Goal: Transaction & Acquisition: Download file/media

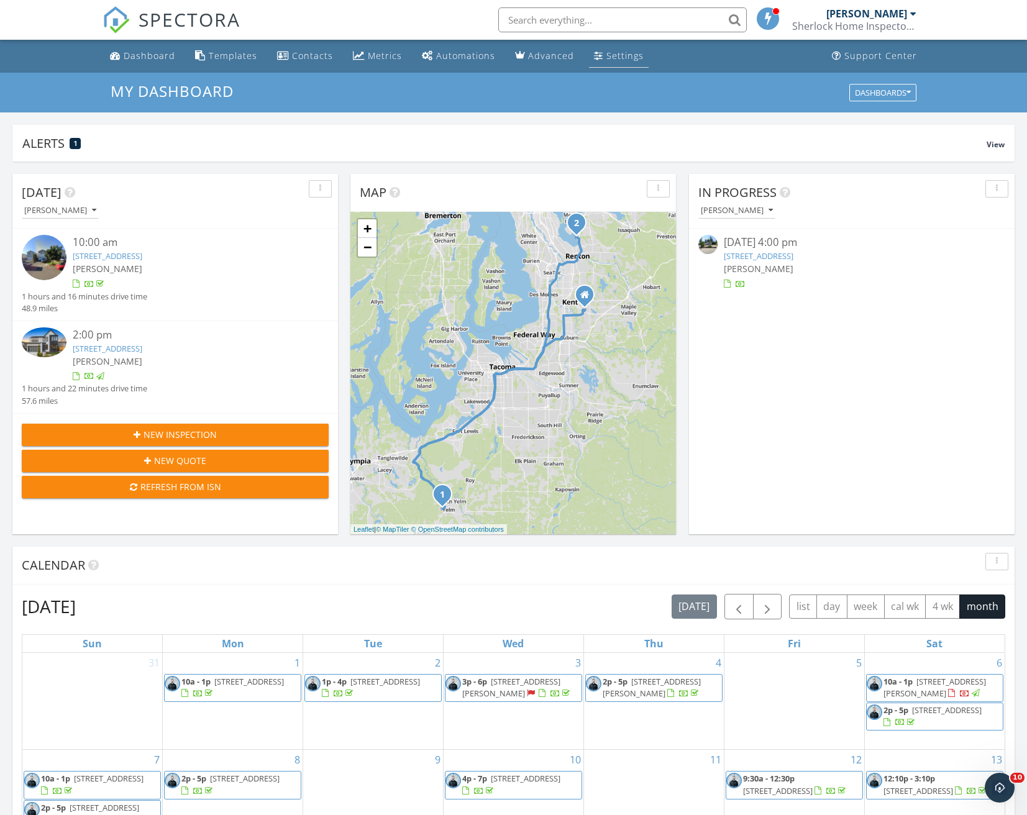
click at [618, 60] on div "Settings" at bounding box center [624, 56] width 37 height 12
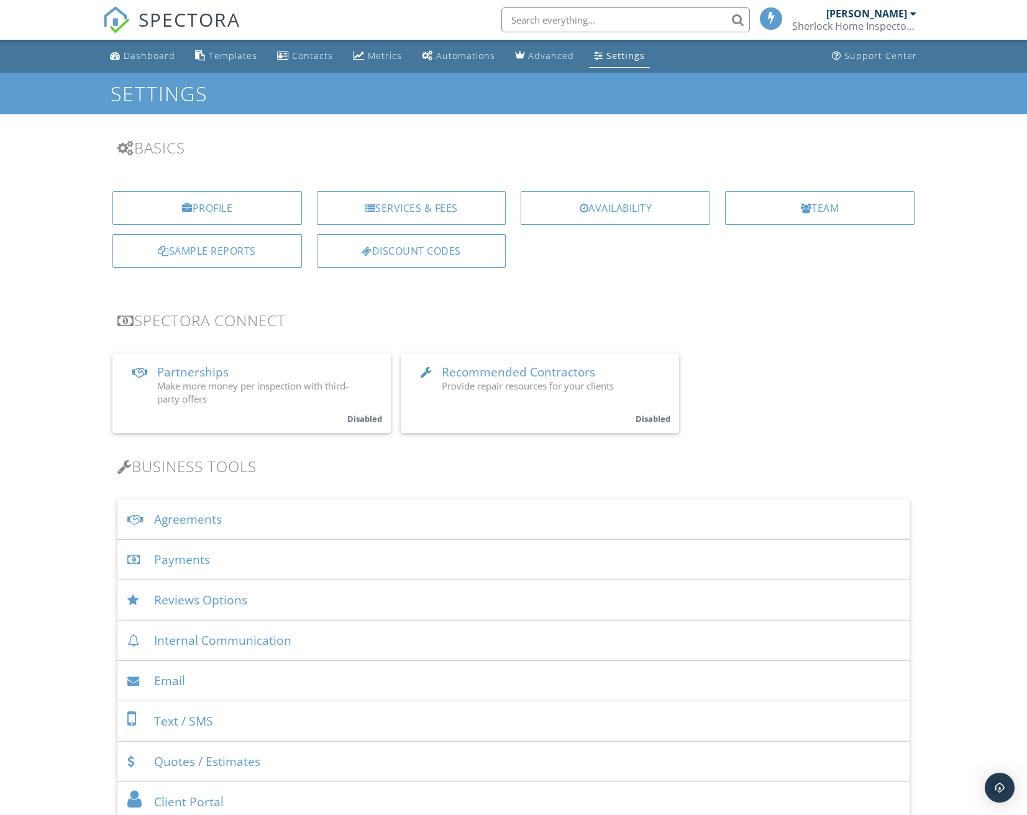
click at [908, 12] on div "[PERSON_NAME]" at bounding box center [871, 13] width 90 height 12
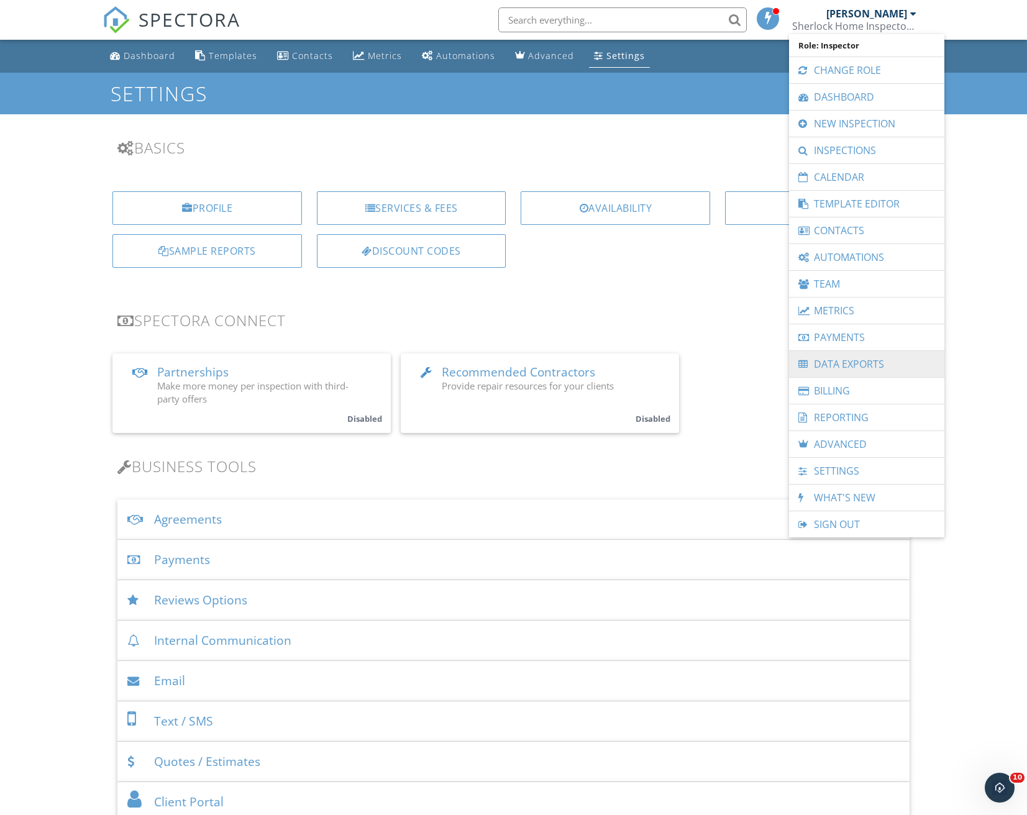
click at [861, 363] on link "Data Exports" at bounding box center [866, 364] width 143 height 26
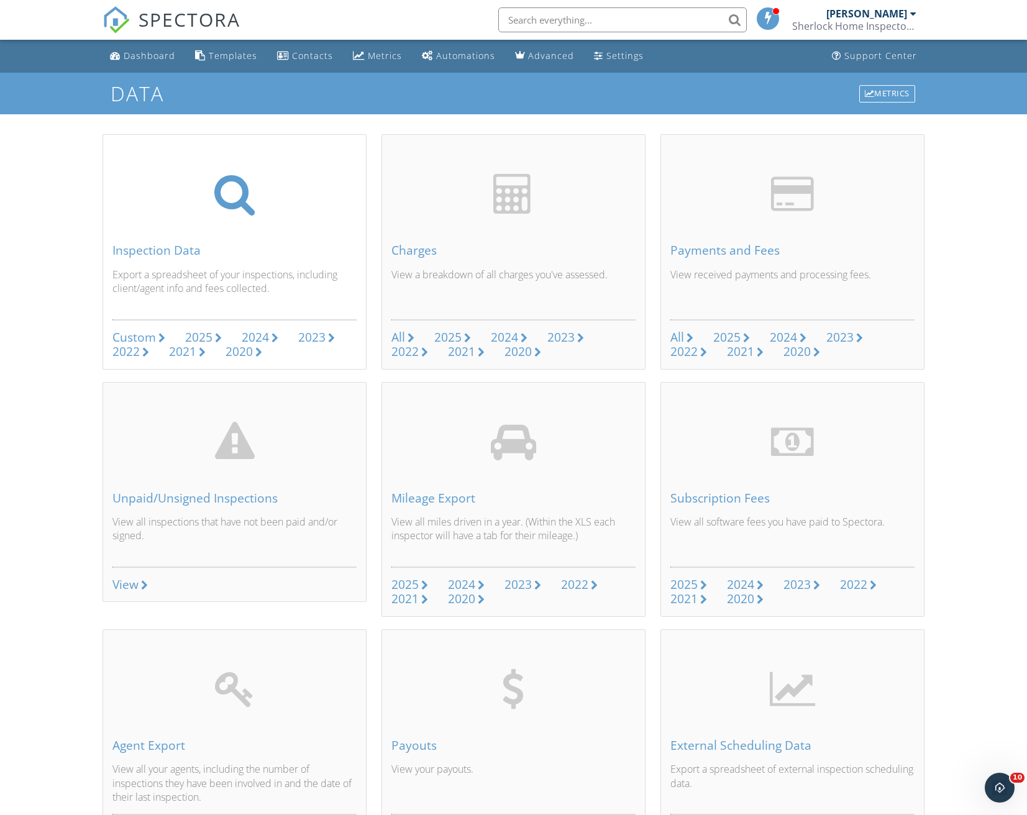
click at [129, 332] on div "Custom" at bounding box center [133, 337] width 43 height 17
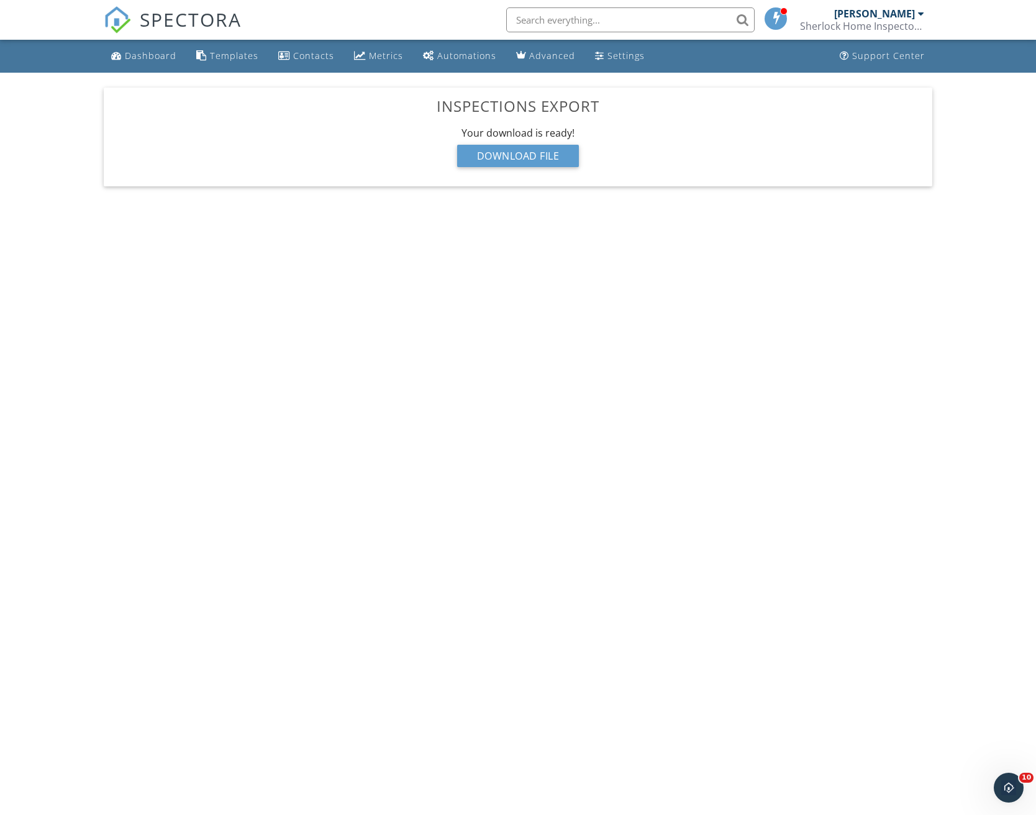
click at [66, 580] on body "SPECTORA [PERSON_NAME] Sherlock Home Inspector LLC Role: Inspector Change Role …" at bounding box center [518, 403] width 1036 height 806
click at [560, 155] on div "Download File" at bounding box center [518, 156] width 122 height 22
click at [74, 23] on nav "SPECTORA Musab Elhimri Sherlock Home Inspector LLC Role: Inspector Change Role …" at bounding box center [518, 20] width 1036 height 40
click at [524, 156] on div "Download File" at bounding box center [518, 156] width 122 height 22
